Goal: Task Accomplishment & Management: Use online tool/utility

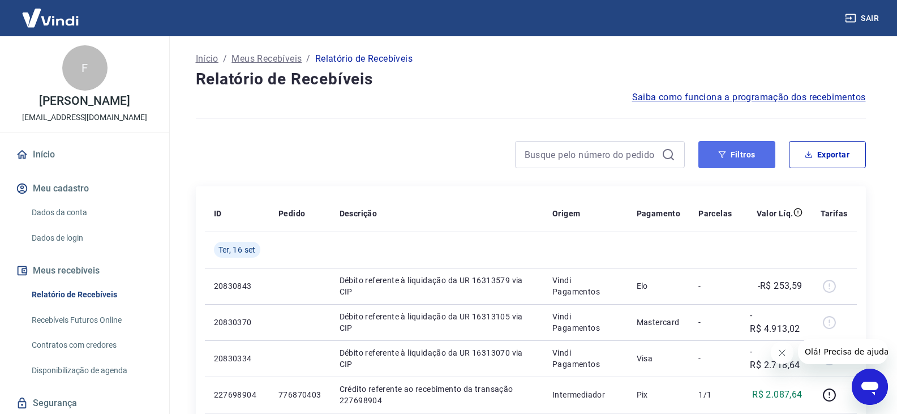
click at [742, 151] on button "Filtros" at bounding box center [736, 154] width 77 height 27
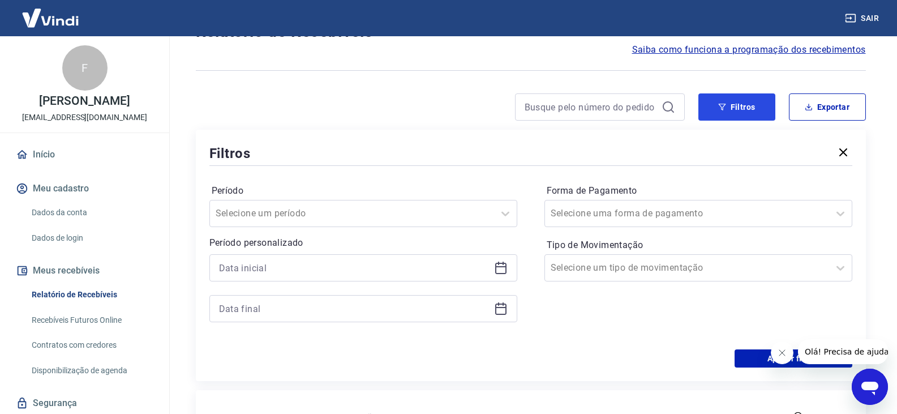
scroll to position [113, 0]
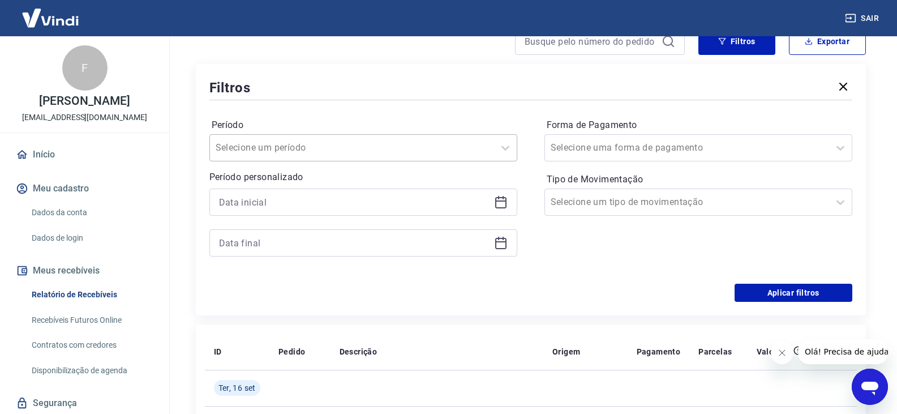
click at [298, 148] on input "Período" at bounding box center [273, 148] width 114 height 14
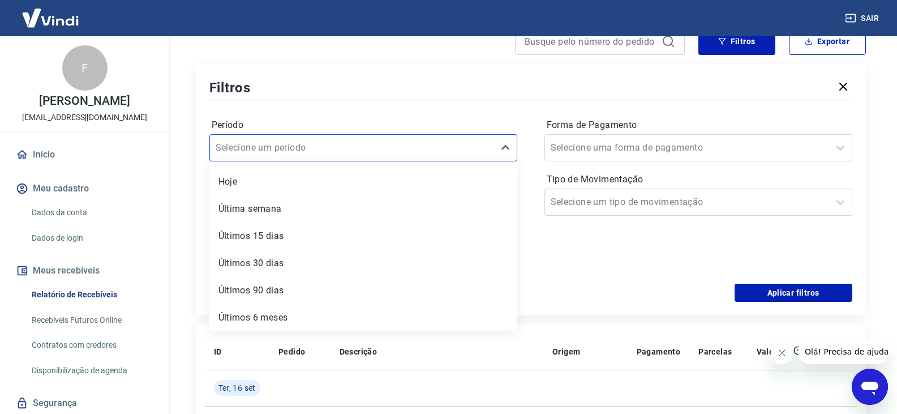
scroll to position [0, 0]
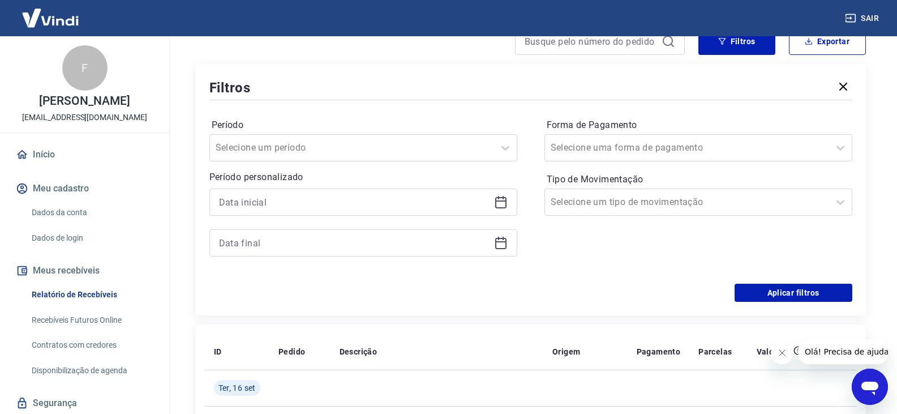
click at [304, 93] on div "Filtros" at bounding box center [530, 88] width 643 height 20
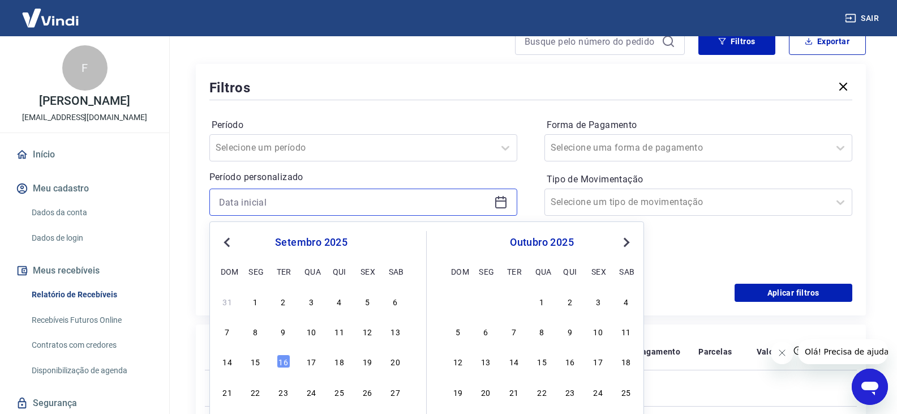
click at [263, 198] on input at bounding box center [354, 202] width 271 height 17
click at [228, 244] on span "Previous Month" at bounding box center [228, 241] width 0 height 13
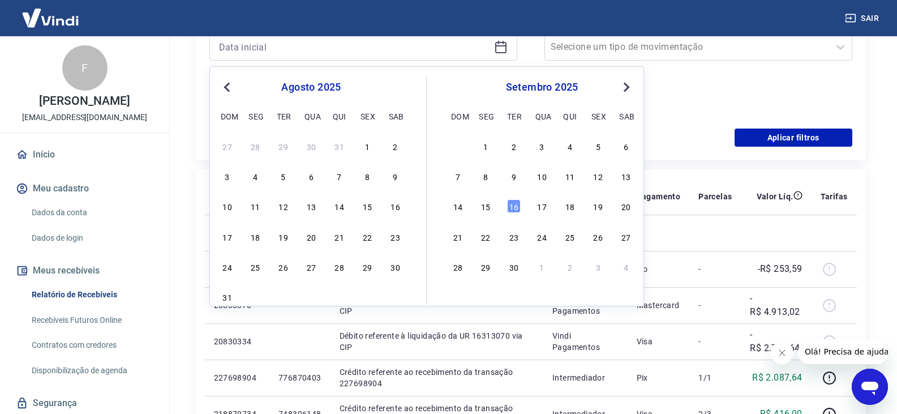
scroll to position [283, 0]
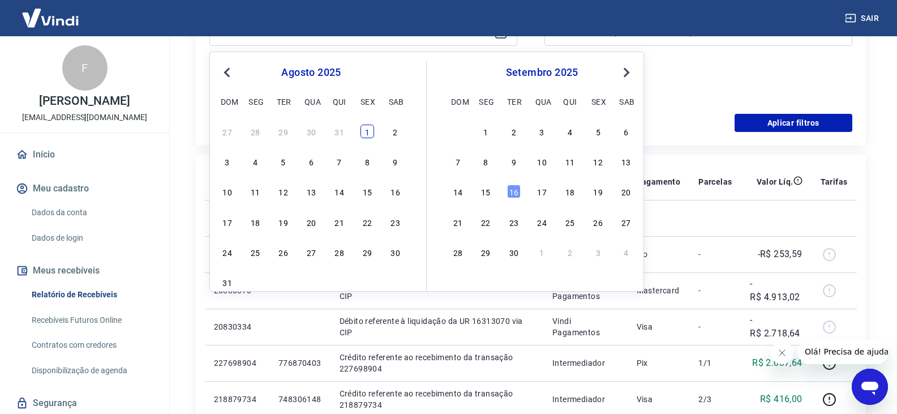
click at [372, 128] on div "1" at bounding box center [368, 132] width 14 height 14
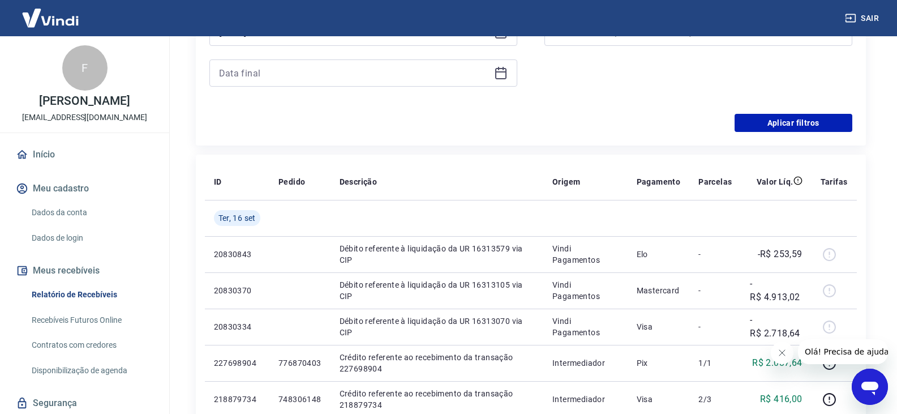
type input "01/08/2025"
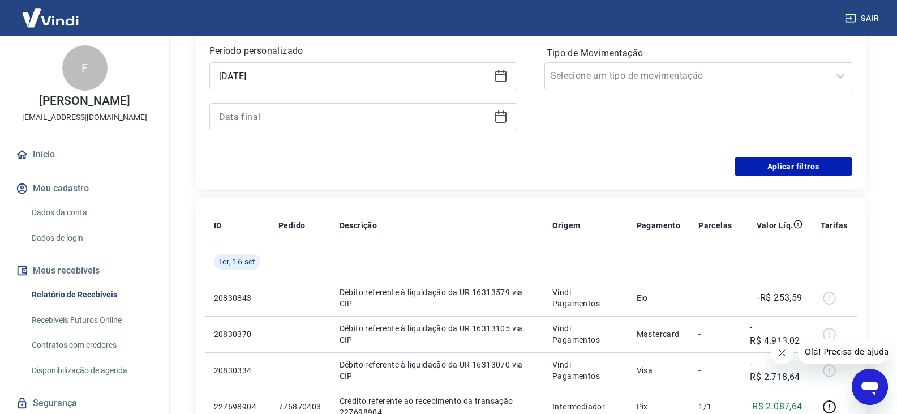
scroll to position [226, 0]
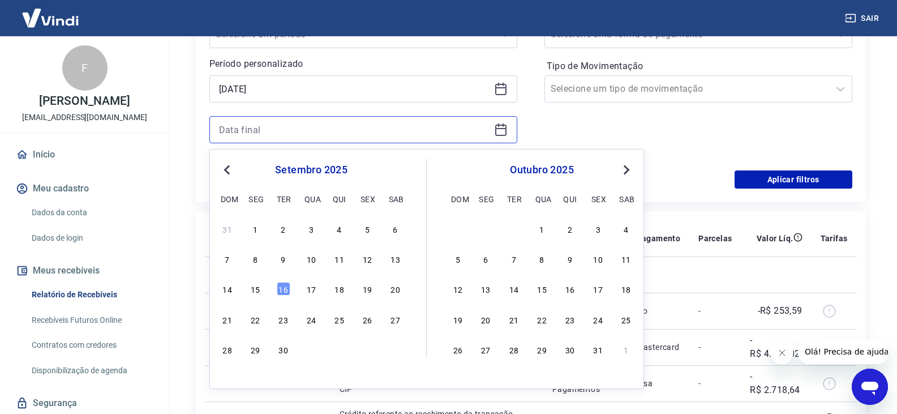
click at [346, 131] on input at bounding box center [354, 129] width 271 height 17
click at [228, 169] on span "Previous Month" at bounding box center [228, 169] width 0 height 13
drag, startPoint x: 220, startPoint y: 384, endPoint x: 225, endPoint y: 380, distance: 6.8
click at [219, 384] on div "31" at bounding box center [311, 379] width 185 height 16
click at [229, 377] on div "31" at bounding box center [228, 379] width 14 height 14
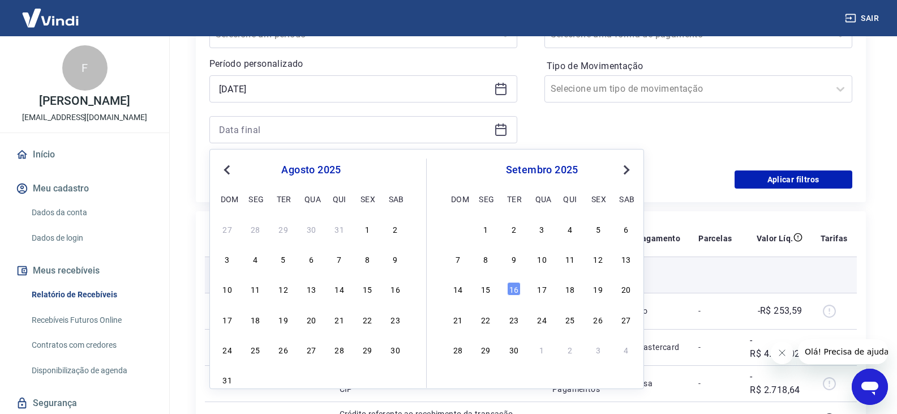
type input "31/08/2025"
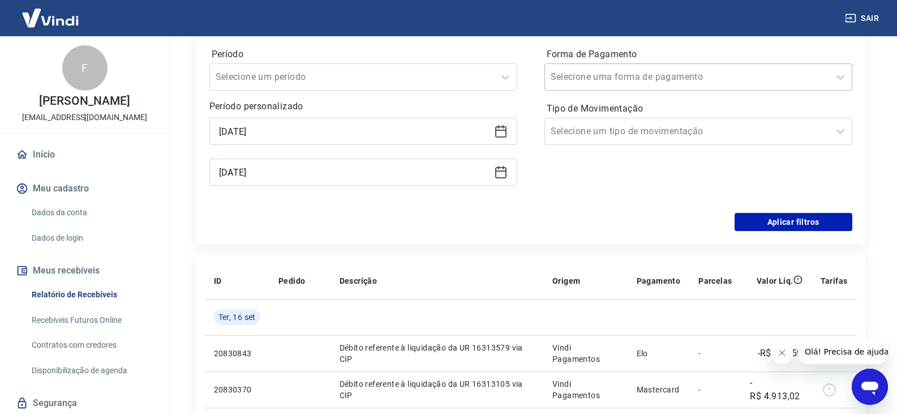
scroll to position [113, 0]
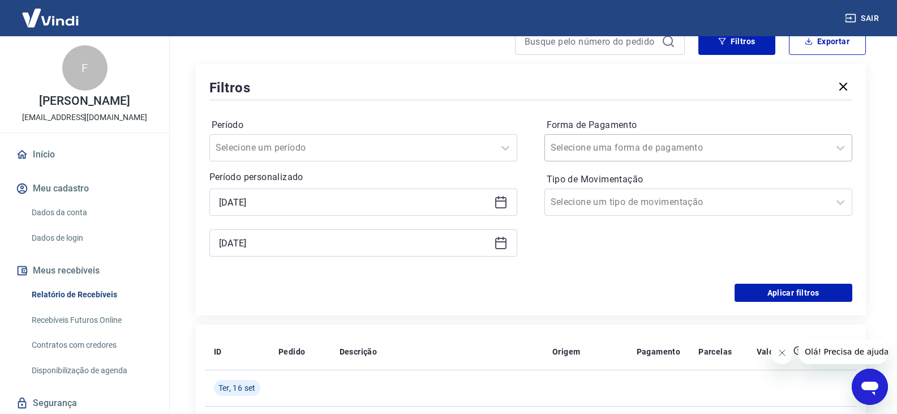
click at [621, 145] on input "Forma de Pagamento" at bounding box center [608, 148] width 114 height 14
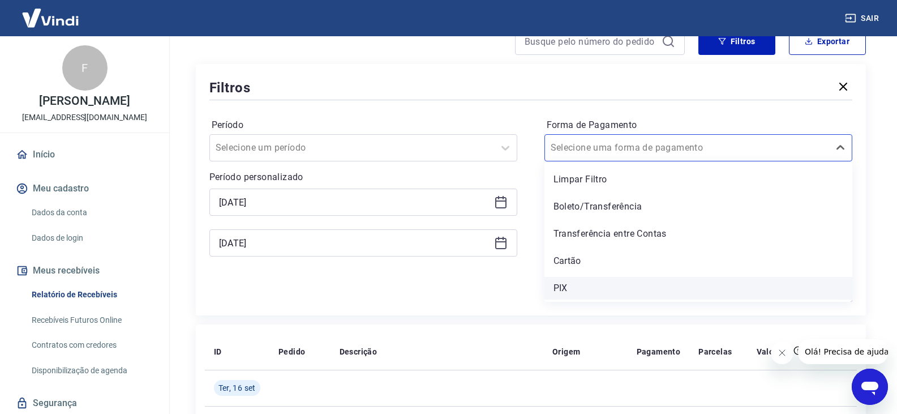
click at [572, 289] on div "PIX" at bounding box center [699, 288] width 308 height 23
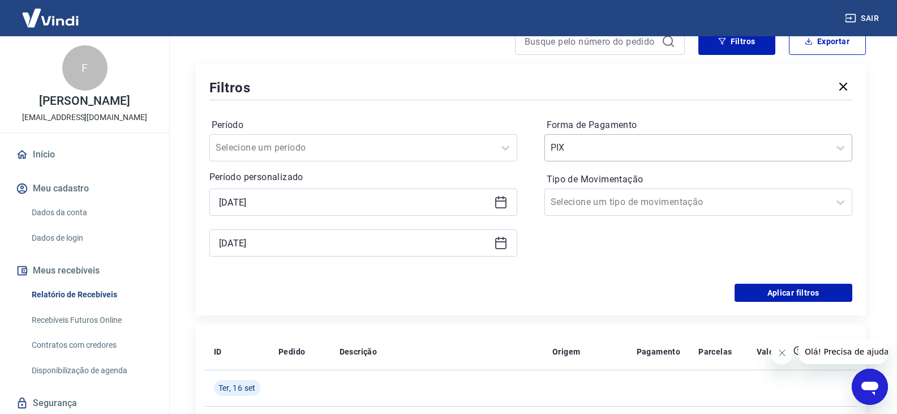
click at [639, 138] on div "PIX" at bounding box center [687, 148] width 284 height 20
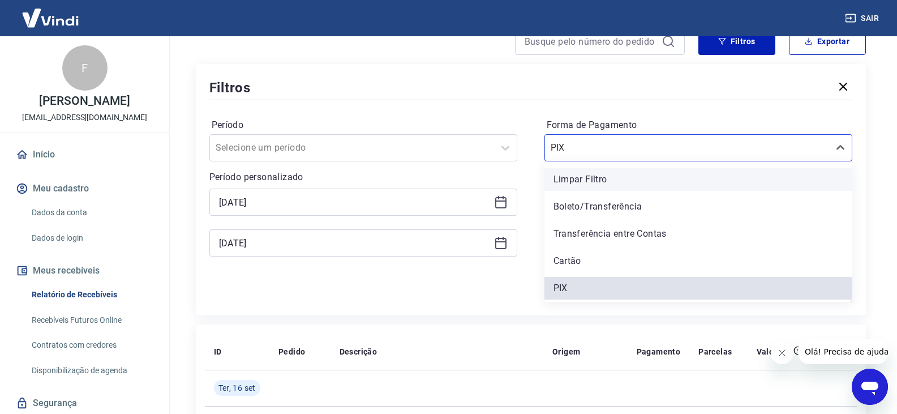
click at [583, 178] on div "Limpar Filtro" at bounding box center [699, 179] width 308 height 23
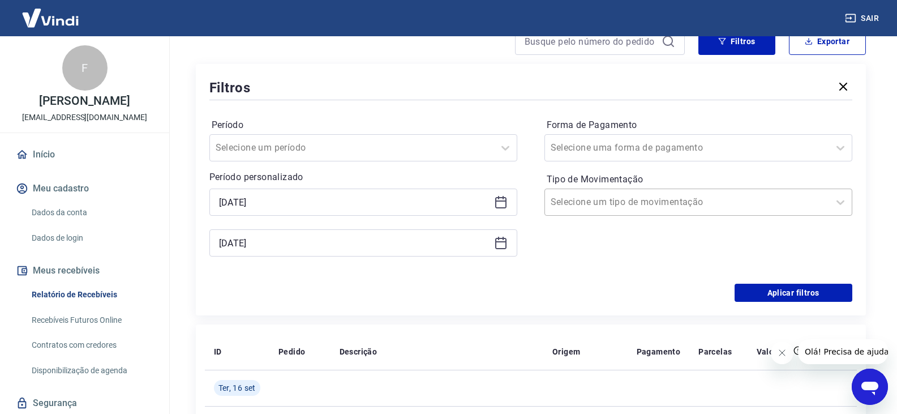
click at [621, 205] on input "Tipo de Movimentação" at bounding box center [608, 202] width 114 height 14
click at [444, 303] on div "Filtros Período Selecione um período Período personalizado Selected date: sexta…" at bounding box center [531, 189] width 670 height 251
click at [833, 294] on button "Aplicar filtros" at bounding box center [794, 293] width 118 height 18
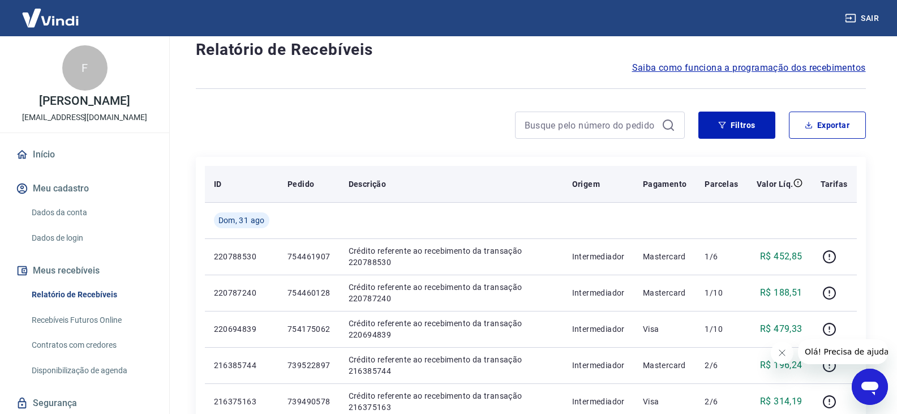
scroll to position [57, 0]
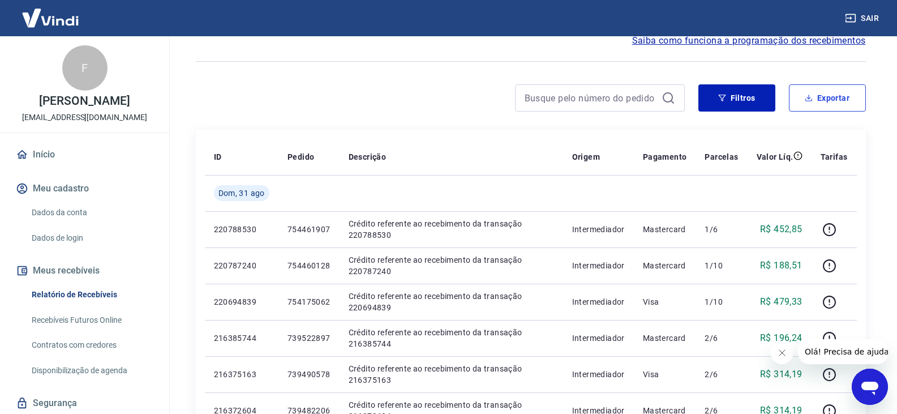
click at [827, 100] on button "Exportar" at bounding box center [827, 97] width 77 height 27
type input "01/08/2025"
type input "31/08/2025"
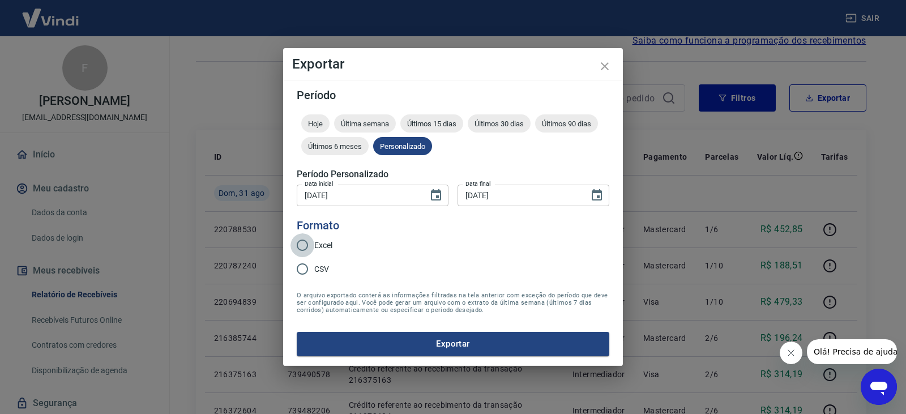
click at [300, 245] on input "Excel" at bounding box center [302, 245] width 24 height 24
radio input "true"
click at [422, 351] on button "Exportar" at bounding box center [453, 344] width 312 height 24
